Goal: Obtain resource: Download file/media

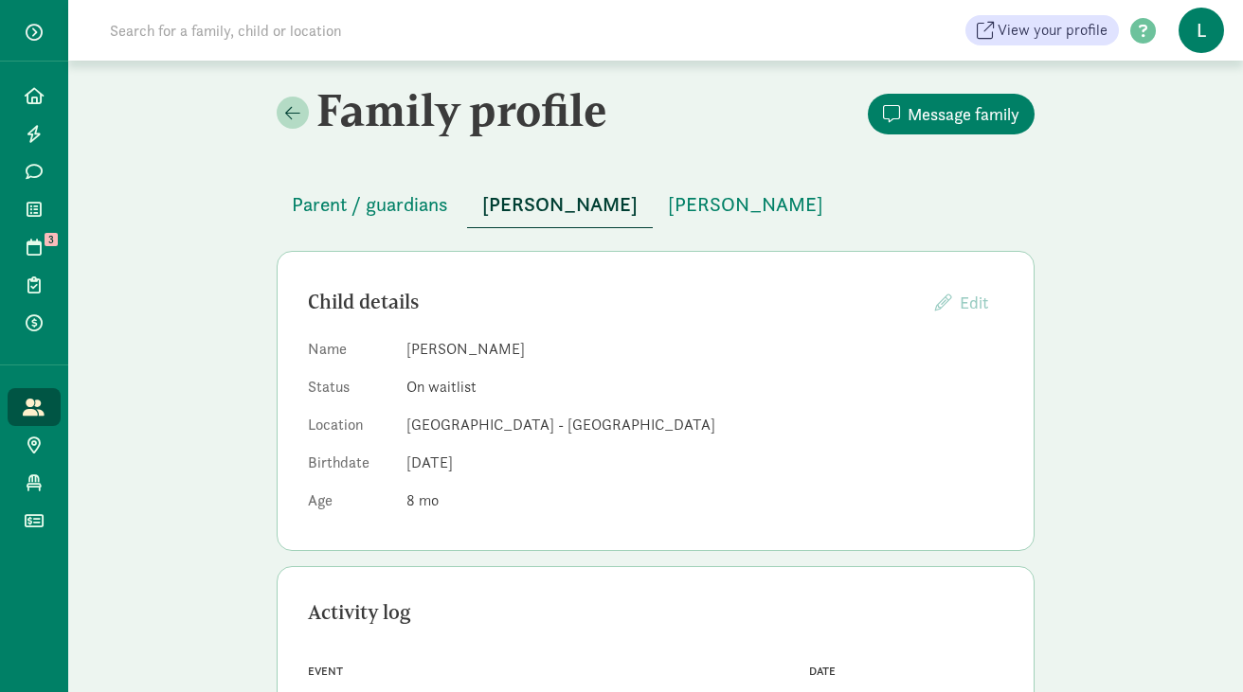
click at [425, 41] on input at bounding box center [363, 30] width 531 height 38
paste input "Porscha Anderson"
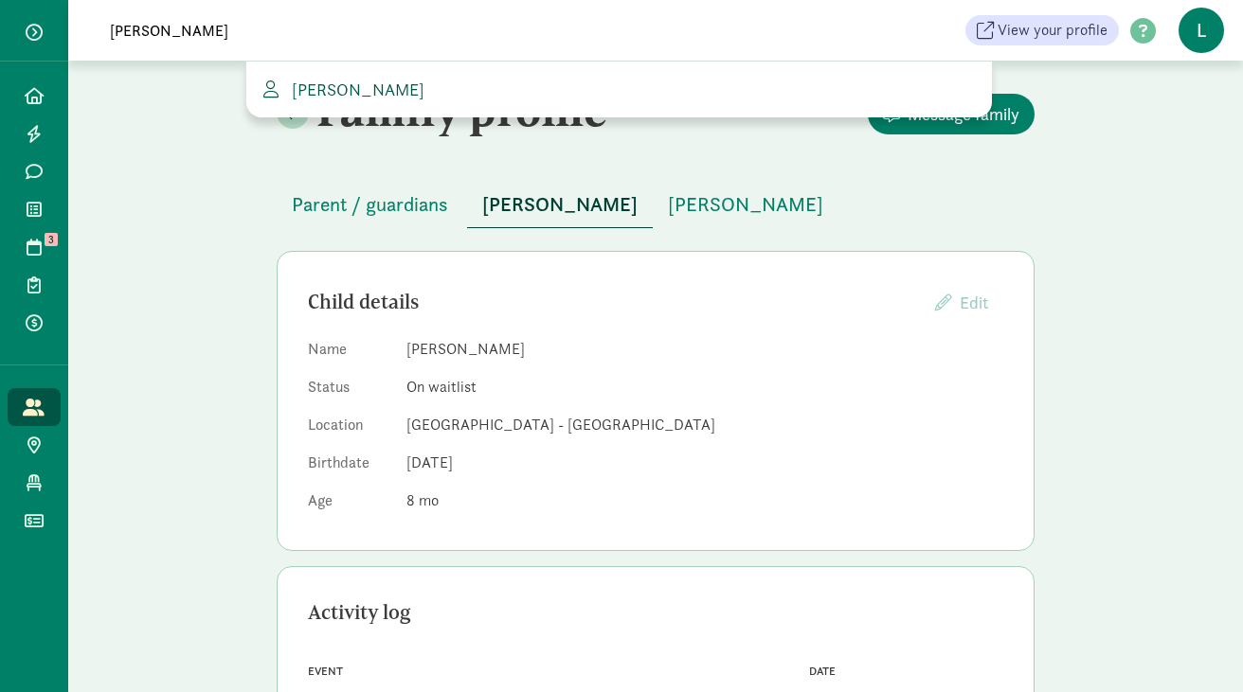
type input "Porscha Anderson"
click at [395, 95] on span "Porscha Anderson" at bounding box center [354, 90] width 140 height 22
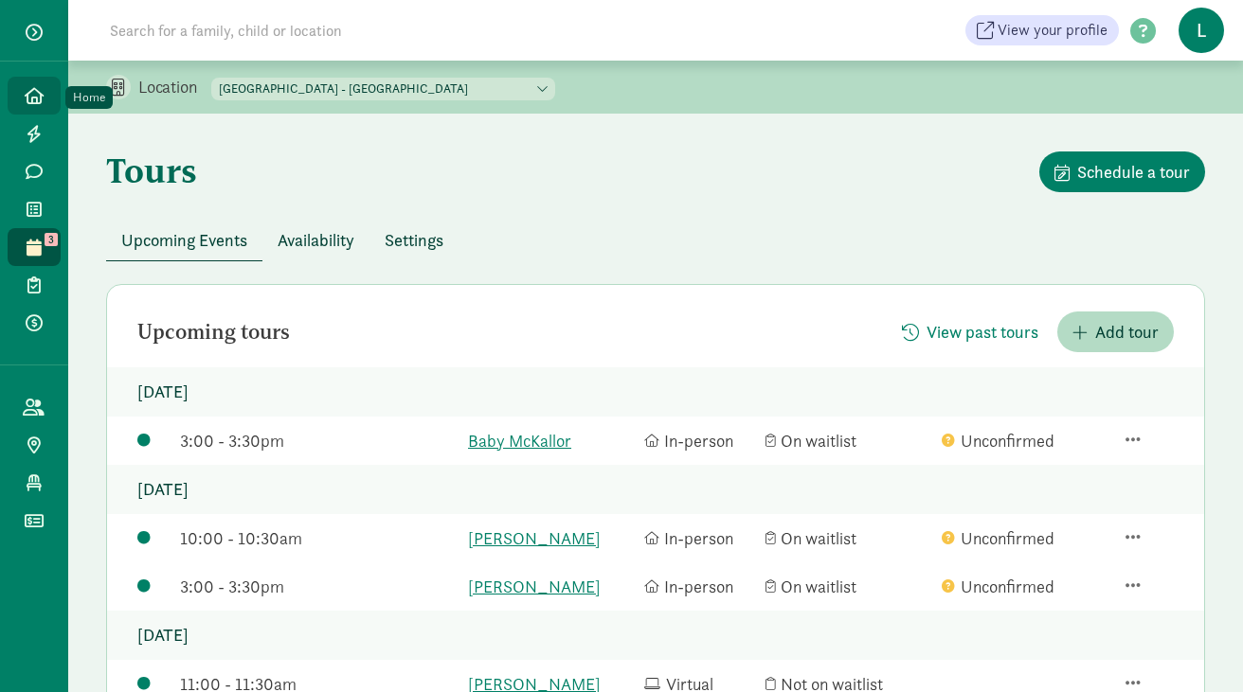
click at [37, 98] on icon at bounding box center [34, 95] width 19 height 17
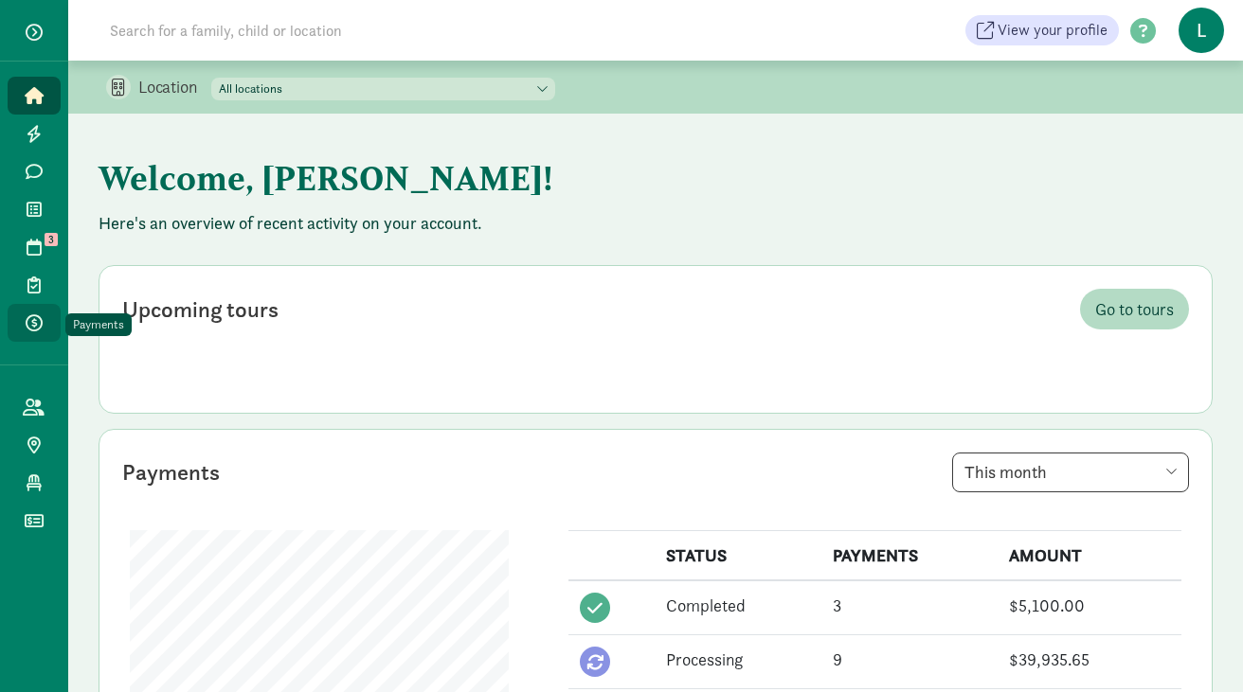
click at [39, 320] on icon at bounding box center [34, 322] width 17 height 17
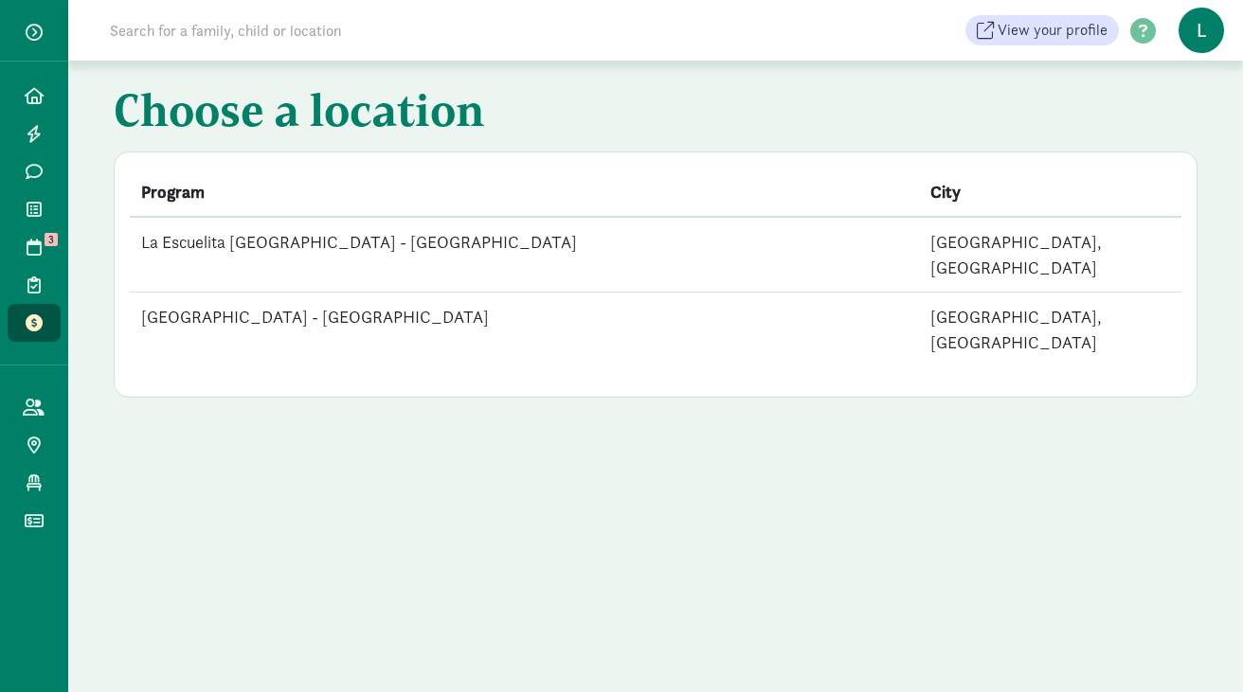
click at [452, 240] on td "La Escuelita [GEOGRAPHIC_DATA] - [GEOGRAPHIC_DATA]" at bounding box center [524, 255] width 789 height 76
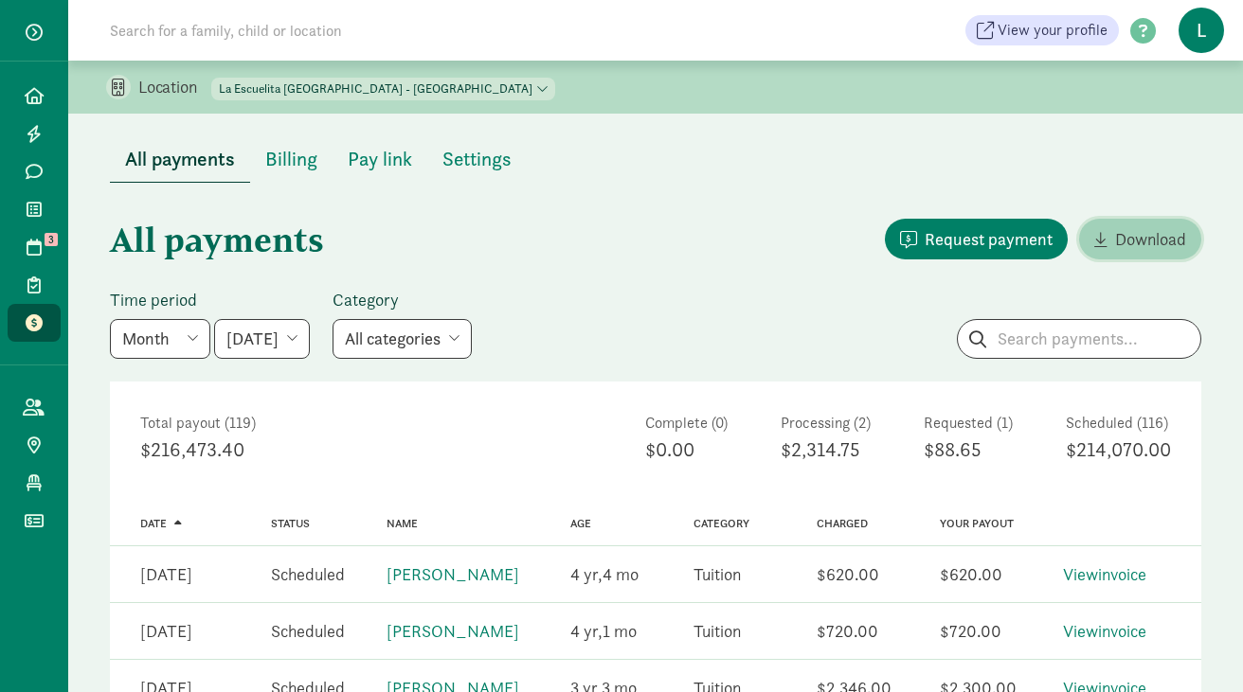
click at [1118, 241] on span "Download" at bounding box center [1150, 239] width 71 height 26
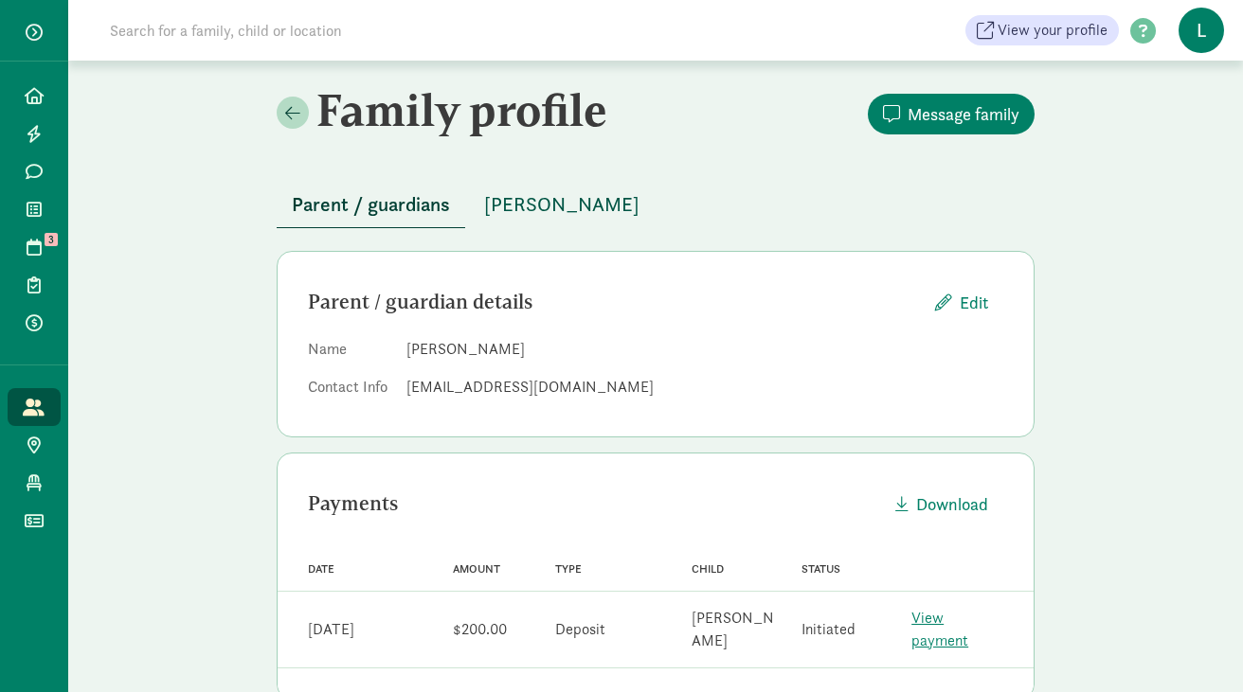
click at [558, 204] on span "[PERSON_NAME]" at bounding box center [561, 204] width 155 height 30
